Goal: Information Seeking & Learning: Learn about a topic

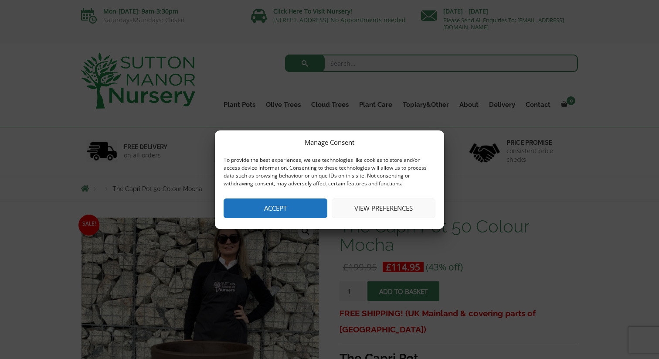
click at [262, 201] on button "Accept" at bounding box center [275, 208] width 104 height 20
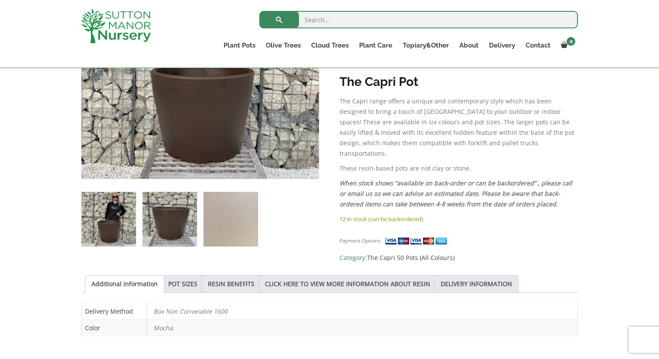
scroll to position [263, 0]
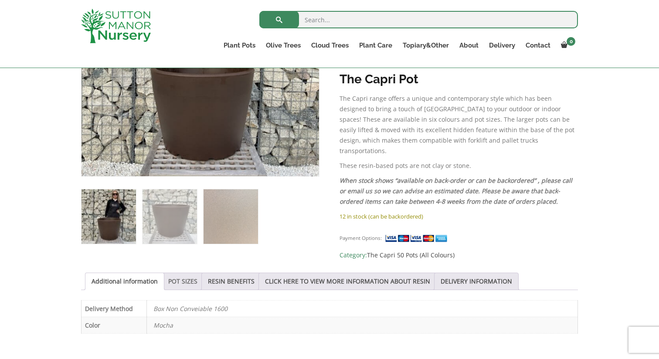
click at [189, 284] on link "POT SIZES" at bounding box center [182, 281] width 29 height 17
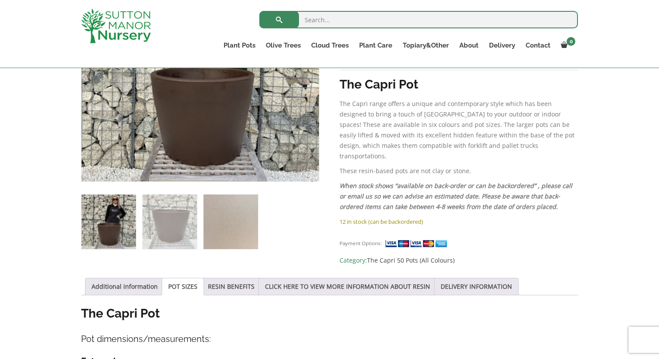
scroll to position [213, 0]
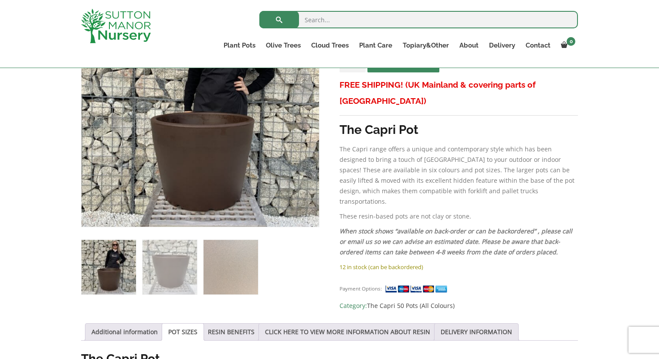
click at [127, 248] on img at bounding box center [108, 267] width 54 height 54
click at [110, 268] on img at bounding box center [108, 267] width 54 height 54
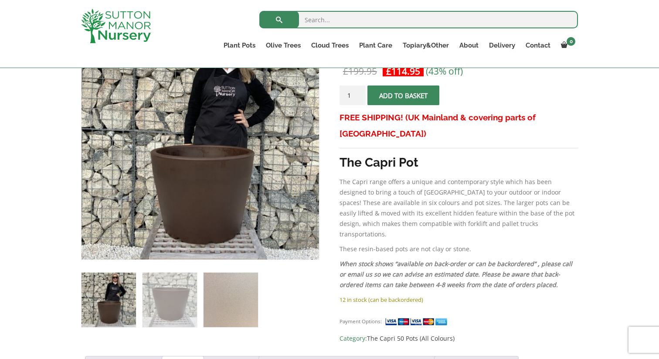
scroll to position [182, 0]
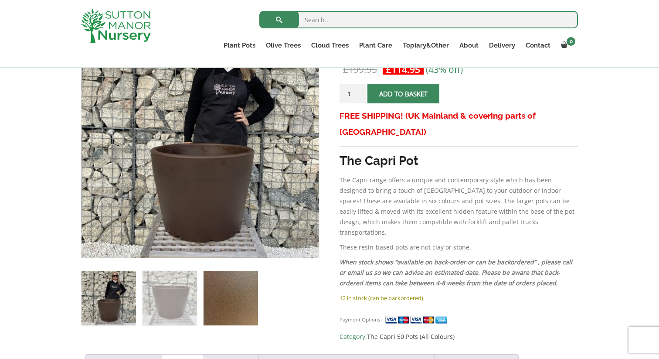
click at [232, 308] on img at bounding box center [230, 298] width 54 height 54
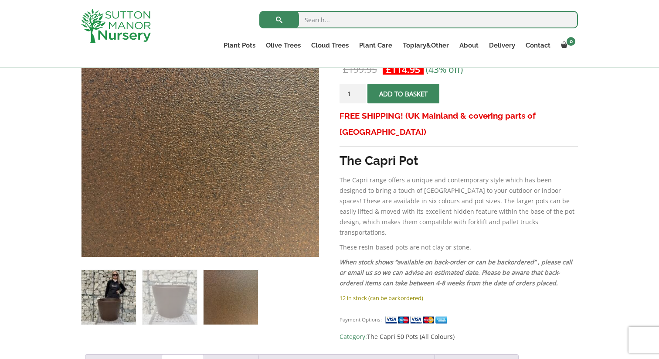
click at [116, 292] on img at bounding box center [108, 297] width 54 height 54
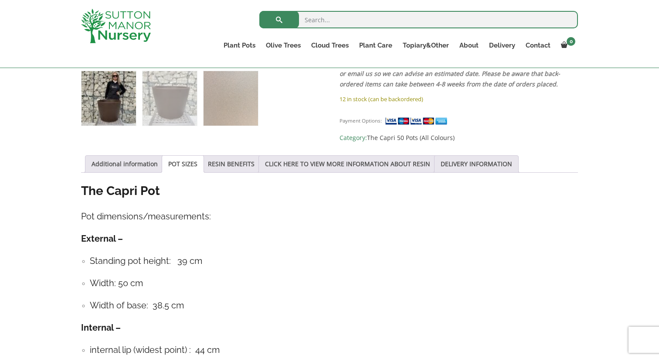
scroll to position [380, 0]
click at [226, 165] on link "RESIN BENEFITS" at bounding box center [231, 164] width 47 height 17
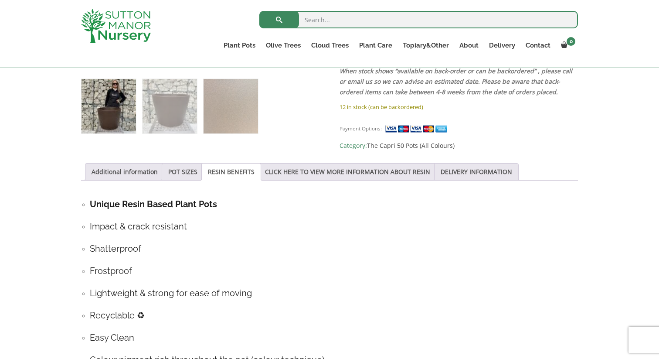
scroll to position [351, 0]
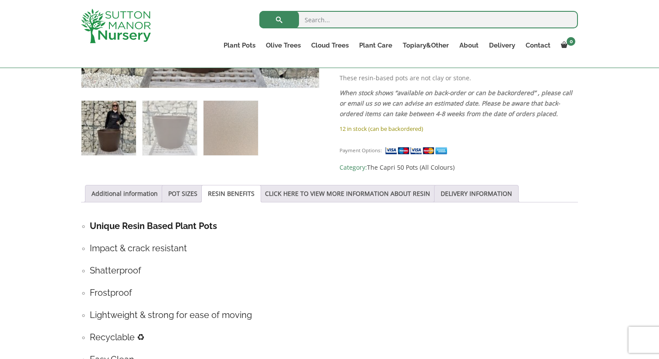
click at [359, 189] on link "CLICK HERE TO VIEW MORE INFORMATION ABOUT RESIN" at bounding box center [347, 193] width 165 height 17
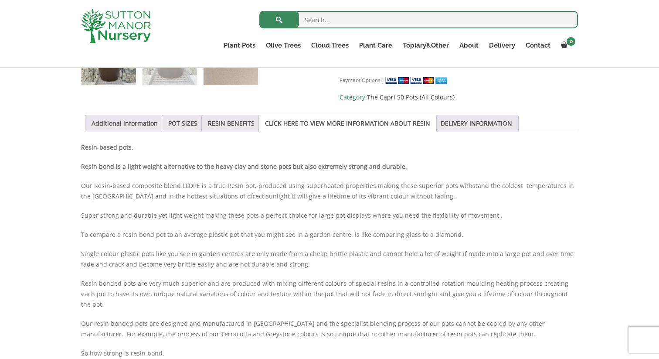
scroll to position [420, 0]
click at [173, 117] on link "POT SIZES" at bounding box center [182, 124] width 29 height 17
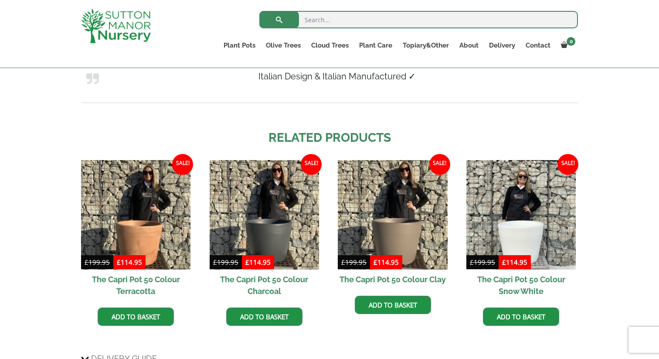
scroll to position [808, 0]
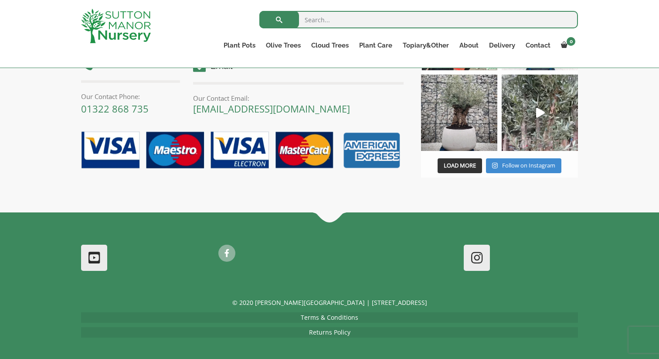
click at [364, 321] on div "© 2020 [PERSON_NAME][GEOGRAPHIC_DATA] | [STREET_ADDRESS] Terms & Conditions Ret…" at bounding box center [329, 317] width 497 height 40
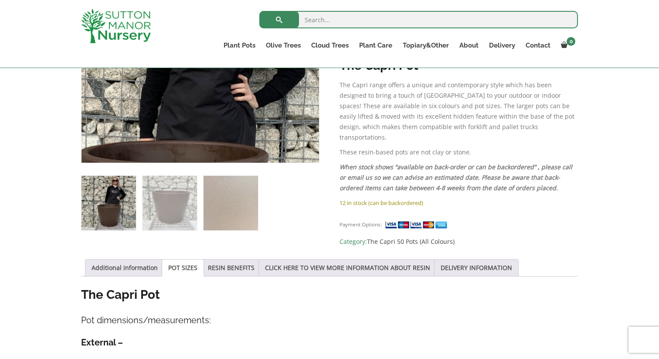
scroll to position [381, 0]
